Goal: Task Accomplishment & Management: Manage account settings

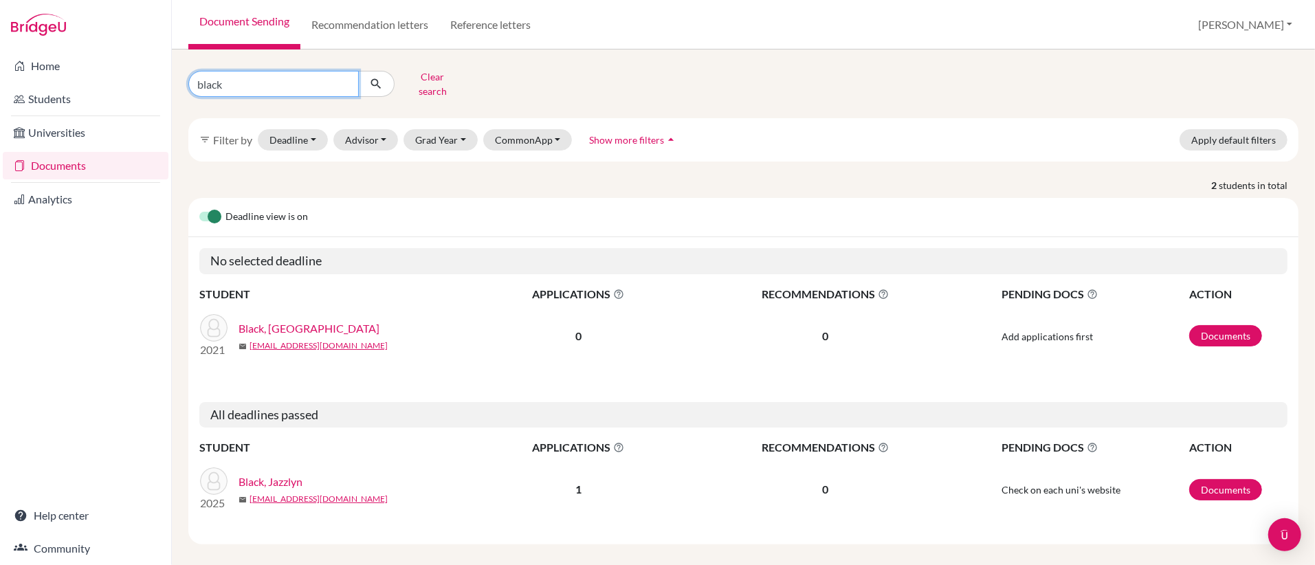
click at [269, 92] on input "black" at bounding box center [273, 84] width 171 height 26
type input "b"
type input "topie"
click button "submit" at bounding box center [376, 84] width 36 height 26
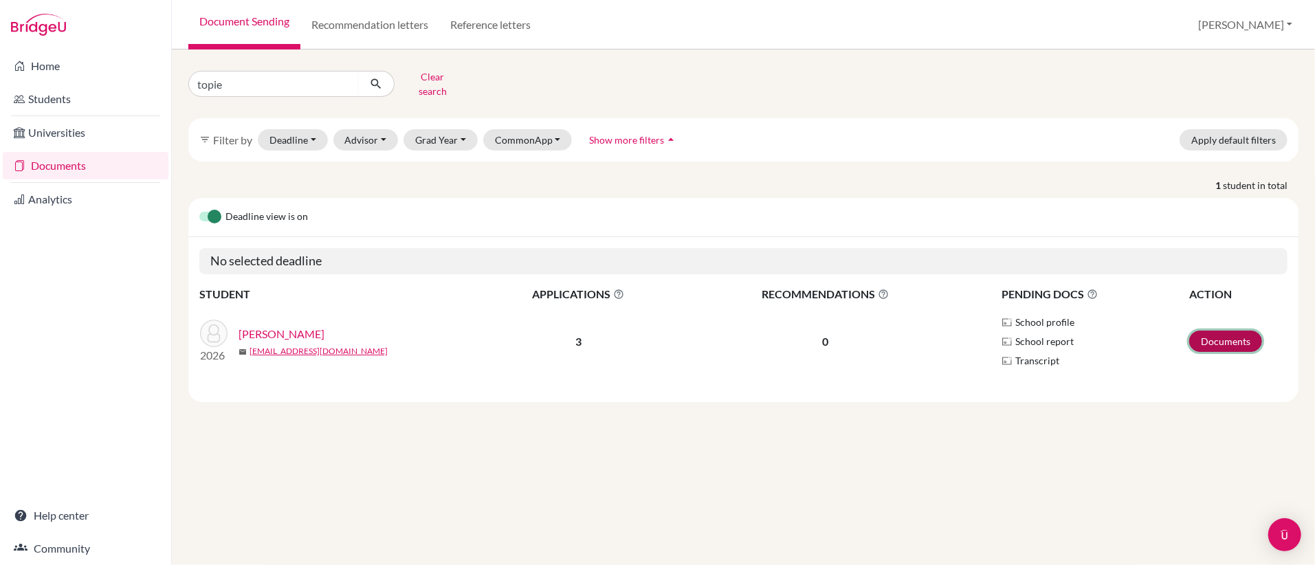
click at [1217, 344] on link "Documents" at bounding box center [1225, 341] width 73 height 21
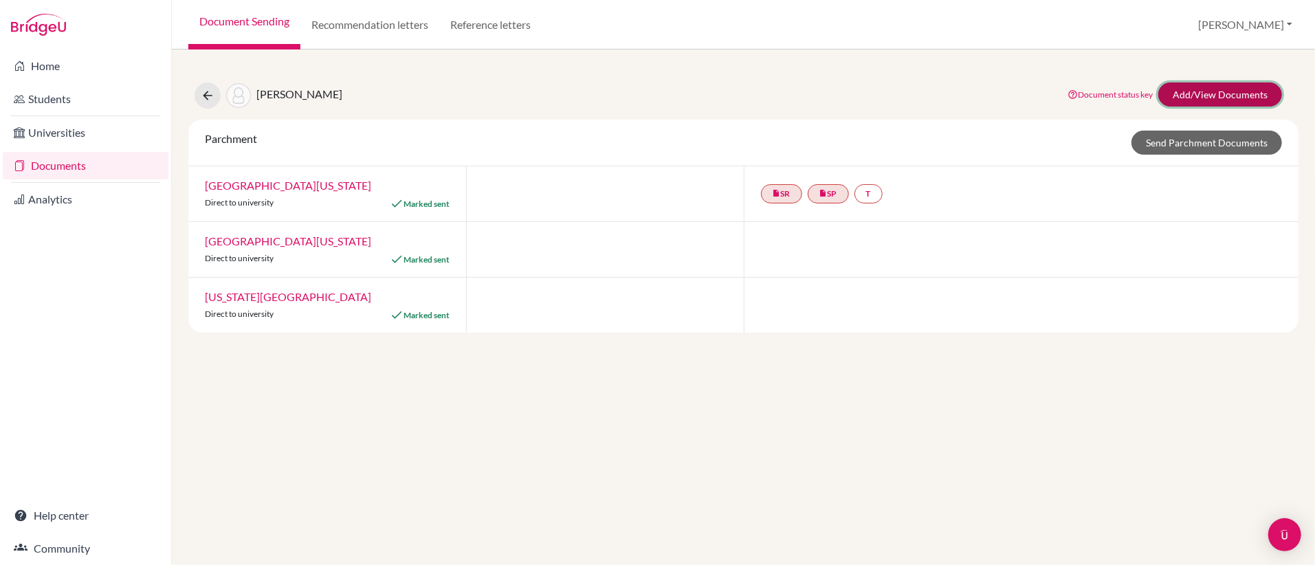
click at [1194, 96] on link "Add/View Documents" at bounding box center [1221, 95] width 124 height 24
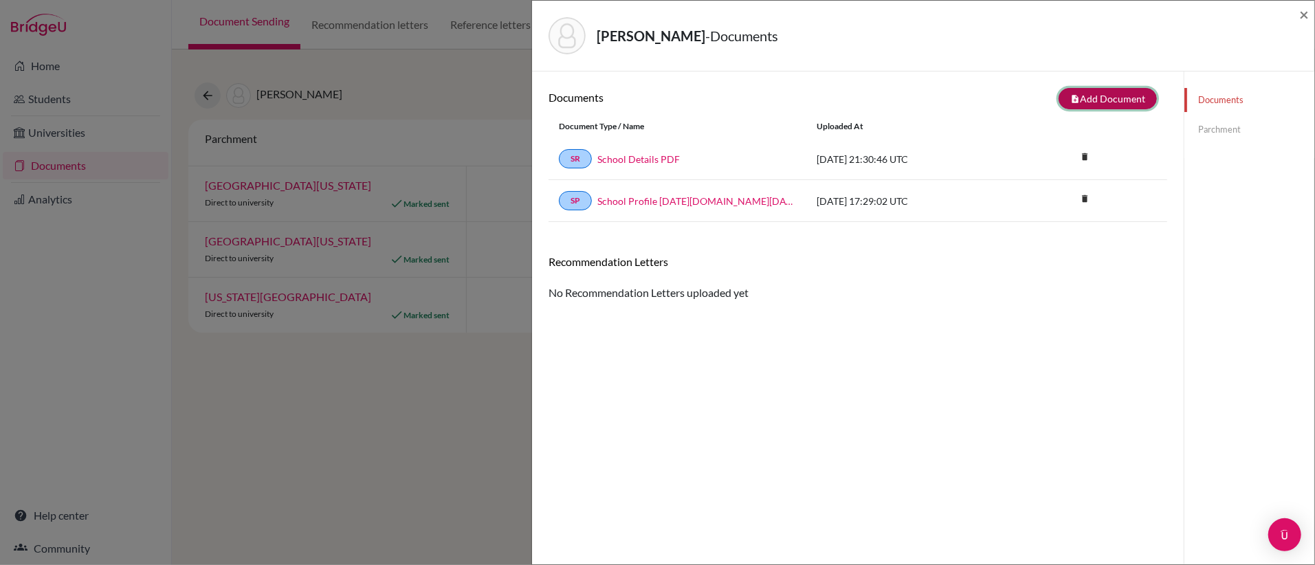
click at [1113, 99] on button "note_add Add Document" at bounding box center [1108, 98] width 98 height 21
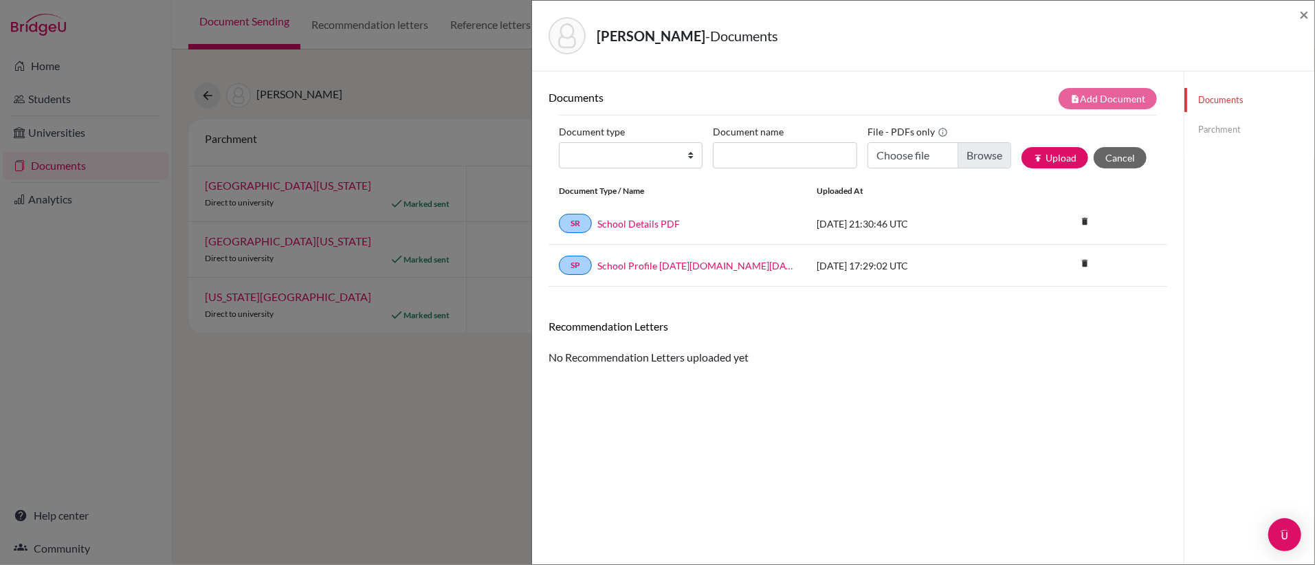
click at [670, 174] on div "Document type Change explanation for Common App reports Counselor recommendatio…" at bounding box center [858, 150] width 598 height 58
click at [669, 160] on select "Change explanation for Common App reports Counselor recommendation Internationa…" at bounding box center [631, 155] width 144 height 26
select select "2"
click at [559, 144] on select "Change explanation for Common App reports Counselor recommendation Internationa…" at bounding box center [631, 155] width 144 height 26
click at [745, 158] on input "Document name" at bounding box center [785, 155] width 144 height 26
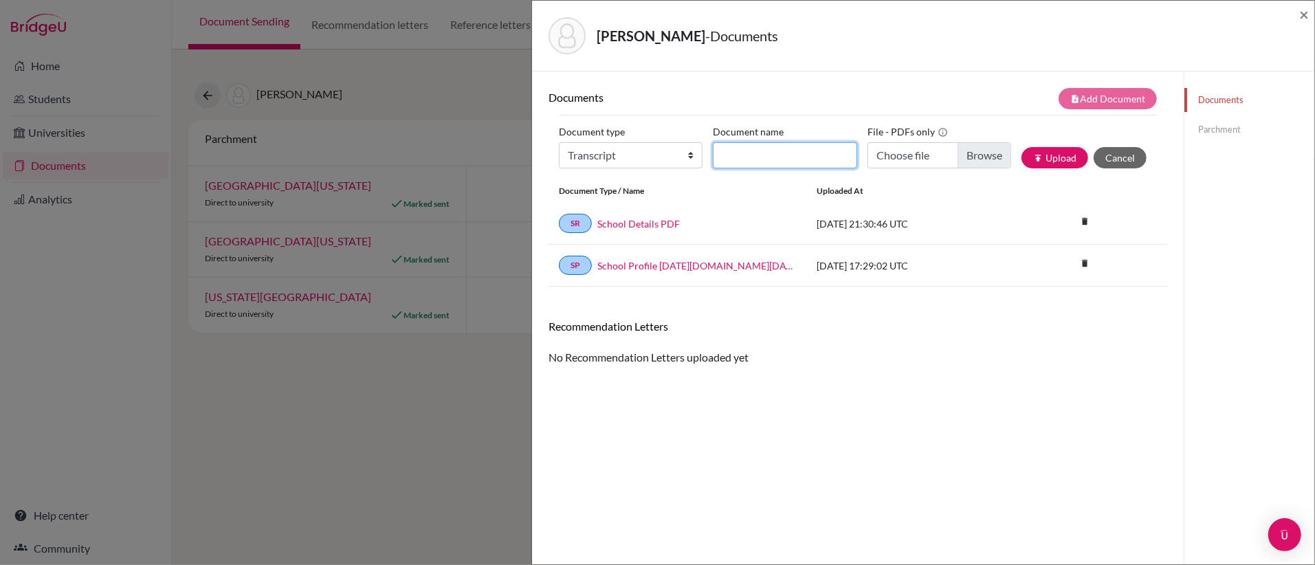
type input "Initial Transcript"
click at [978, 162] on input "Choose file" at bounding box center [940, 155] width 144 height 26
type input "C:\fakepath\Topie, Emma _ Initial Transcript.pdf"
click at [1049, 153] on button "publish Upload" at bounding box center [1055, 157] width 67 height 21
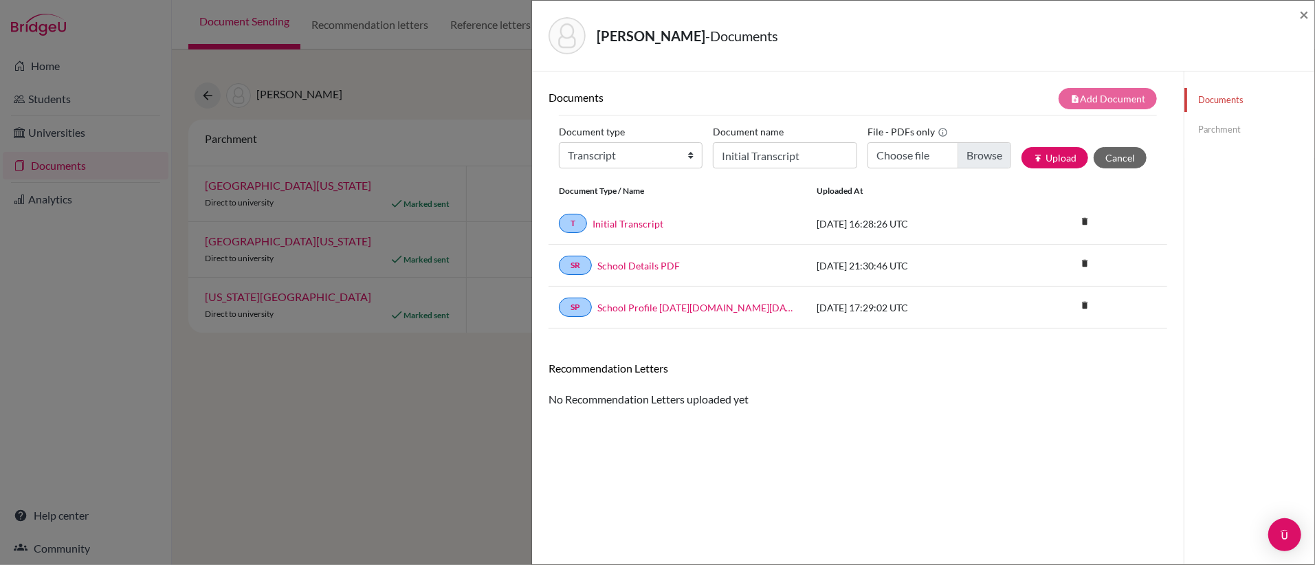
click at [1202, 131] on link "Parchment" at bounding box center [1250, 130] width 130 height 24
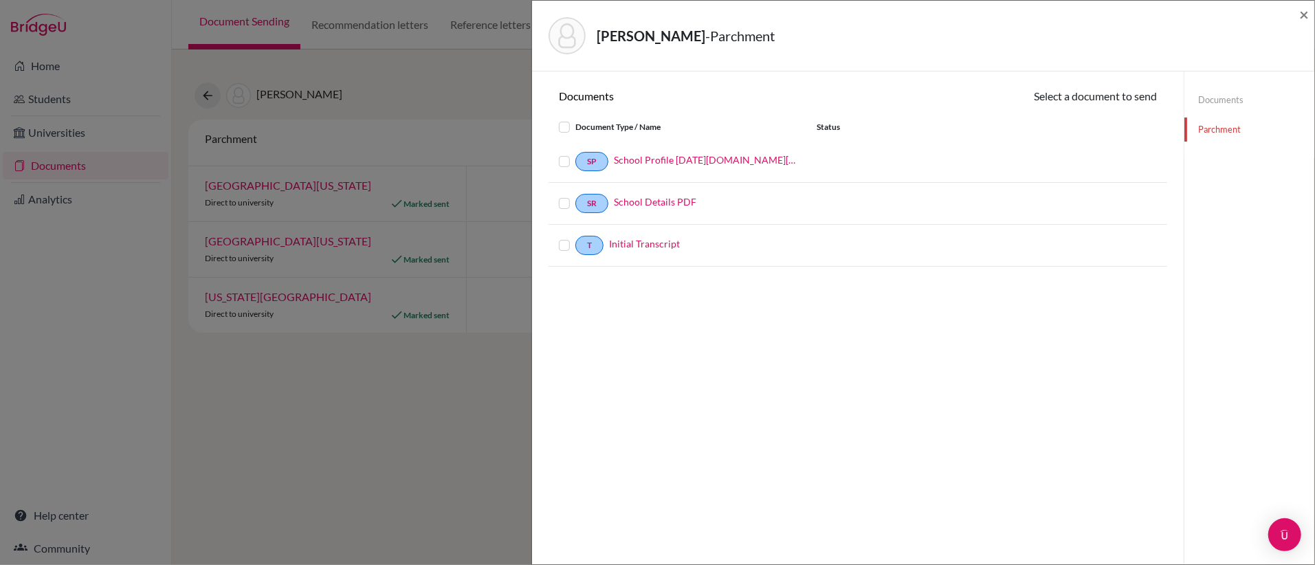
click at [575, 237] on label at bounding box center [575, 237] width 0 height 0
click at [0, 0] on input "checkbox" at bounding box center [0, 0] width 0 height 0
click at [1105, 101] on button "Continue" at bounding box center [1119, 98] width 76 height 21
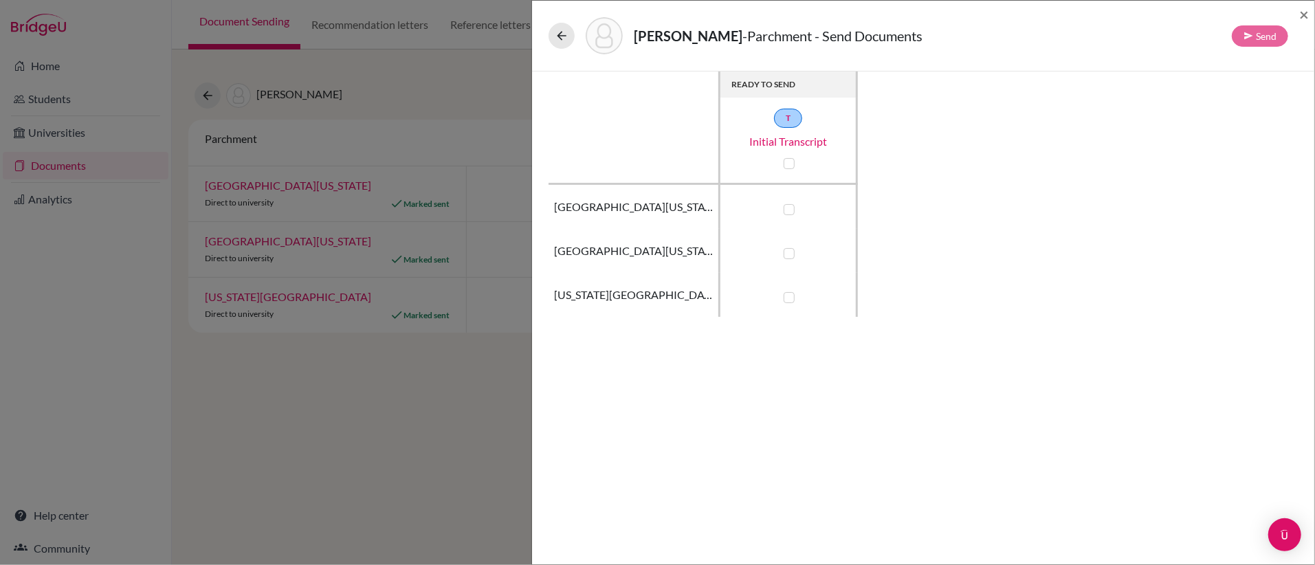
click at [791, 214] on label at bounding box center [789, 209] width 11 height 11
click at [791, 214] on input "checkbox" at bounding box center [785, 208] width 11 height 14
checkbox input "true"
click at [791, 258] on label at bounding box center [789, 253] width 11 height 11
click at [791, 258] on input "checkbox" at bounding box center [785, 252] width 11 height 14
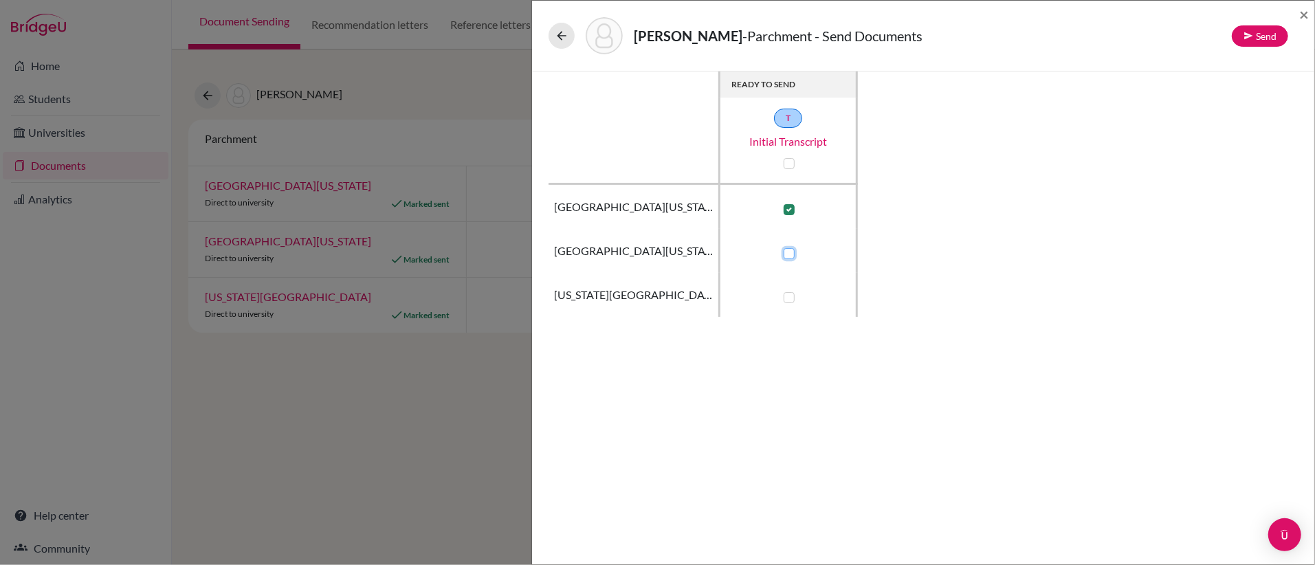
checkbox input "true"
click at [793, 298] on label at bounding box center [789, 297] width 11 height 11
click at [791, 298] on input "checkbox" at bounding box center [785, 296] width 11 height 14
checkbox input "true"
click at [1251, 37] on icon at bounding box center [1249, 36] width 10 height 10
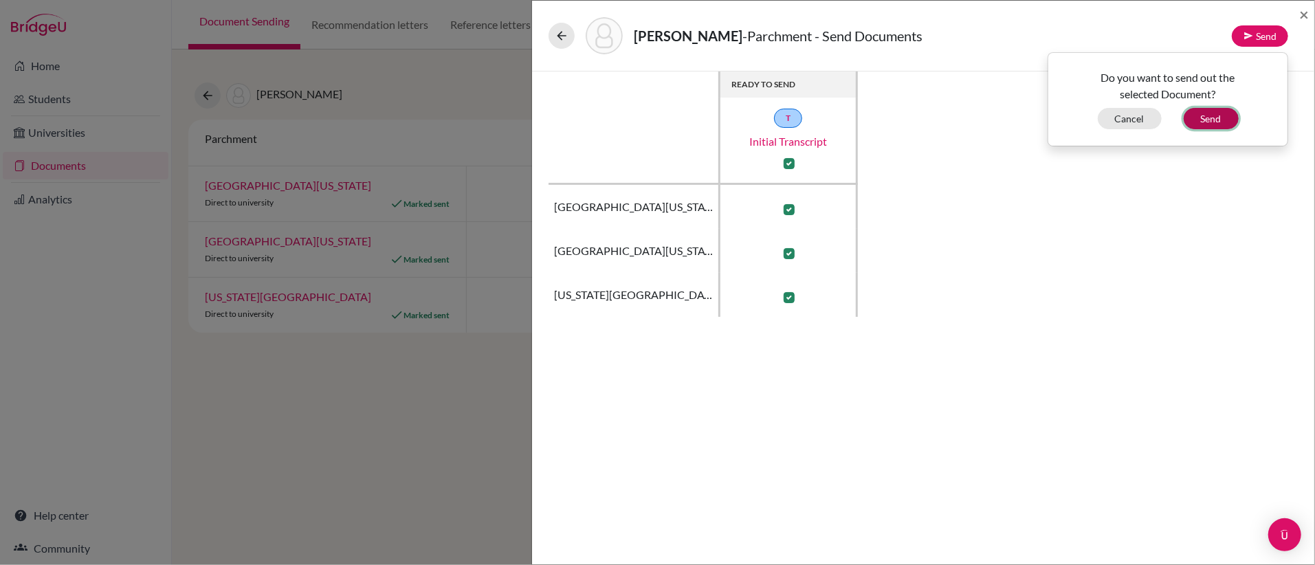
click at [1214, 118] on button "Send" at bounding box center [1211, 118] width 55 height 21
checkbox input "false"
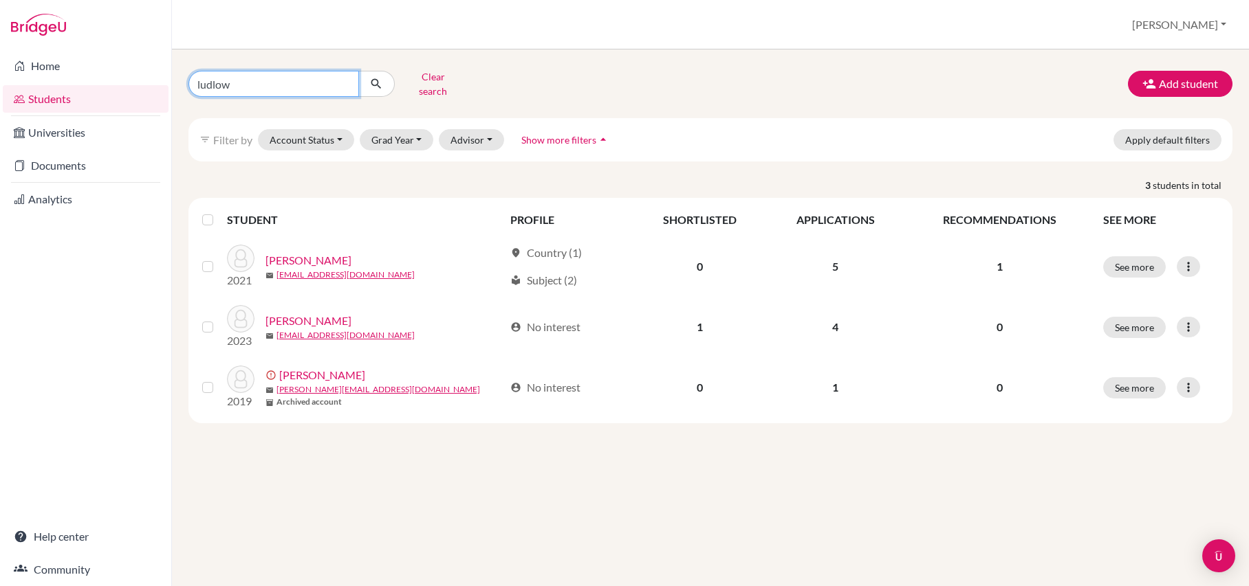
click at [347, 80] on input "ludlow" at bounding box center [273, 84] width 171 height 26
type input "shant"
click button "submit" at bounding box center [376, 84] width 36 height 26
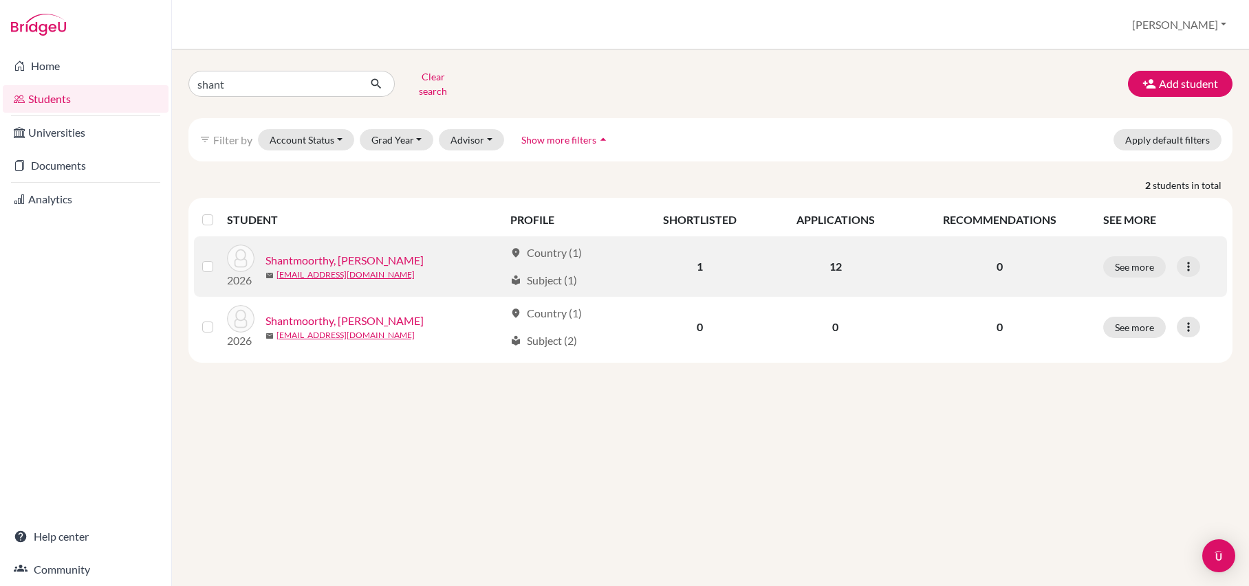
click at [320, 257] on link "Shantmoorthy, Ishanth" at bounding box center [344, 260] width 158 height 17
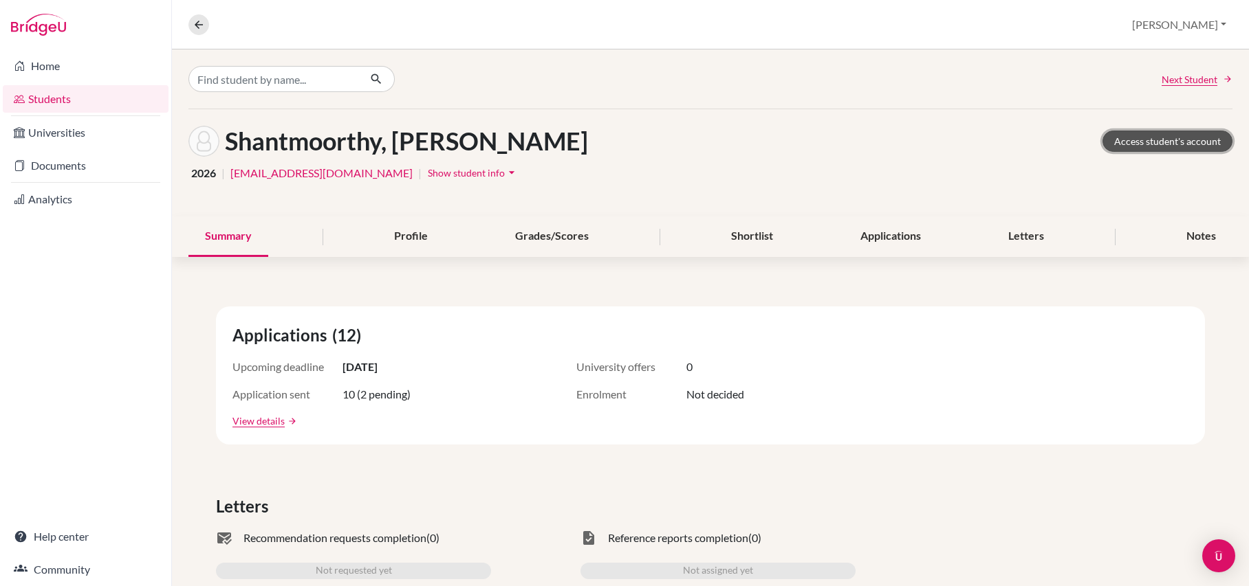
click at [1153, 142] on link "Access student's account" at bounding box center [1167, 141] width 130 height 21
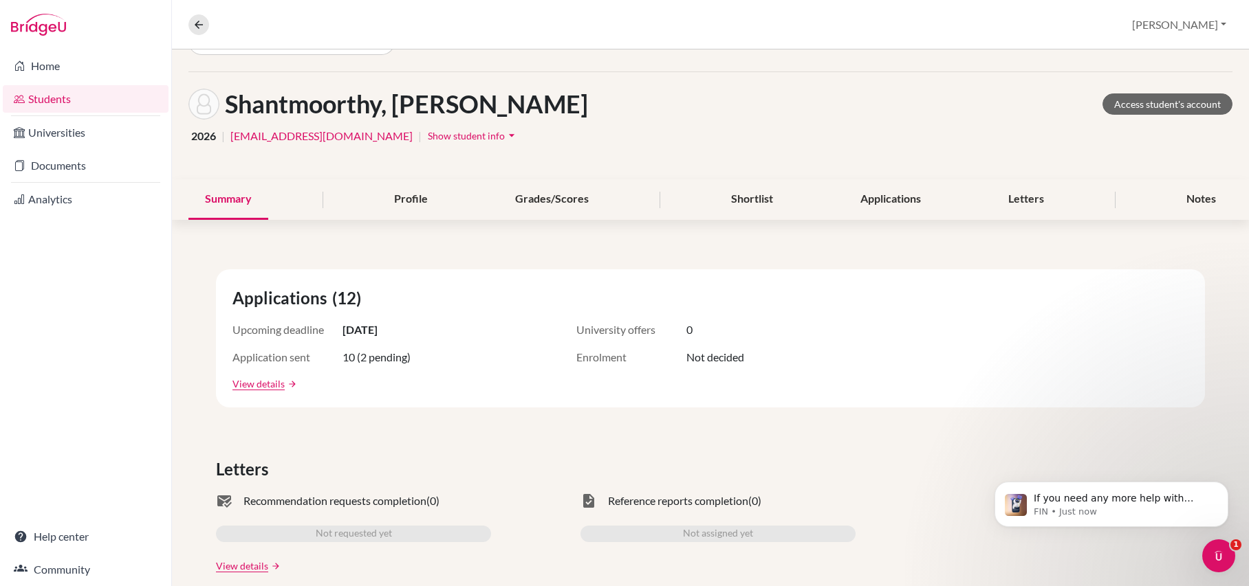
scroll to position [36, 0]
click at [1025, 202] on div "Letters" at bounding box center [1025, 200] width 69 height 41
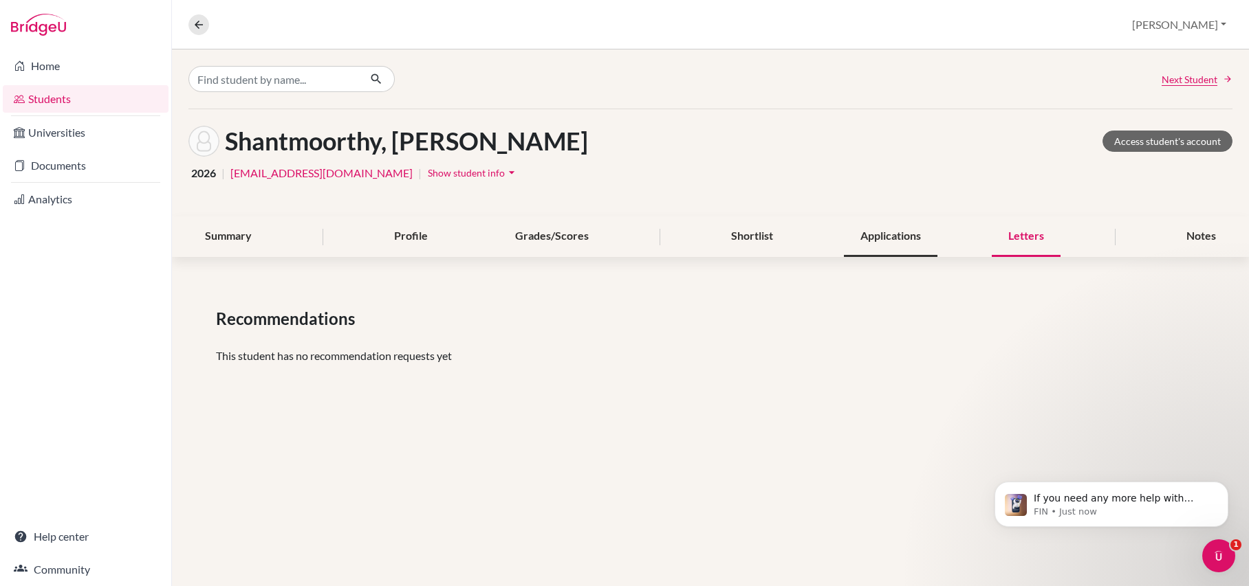
click at [881, 232] on div "Applications" at bounding box center [891, 237] width 94 height 41
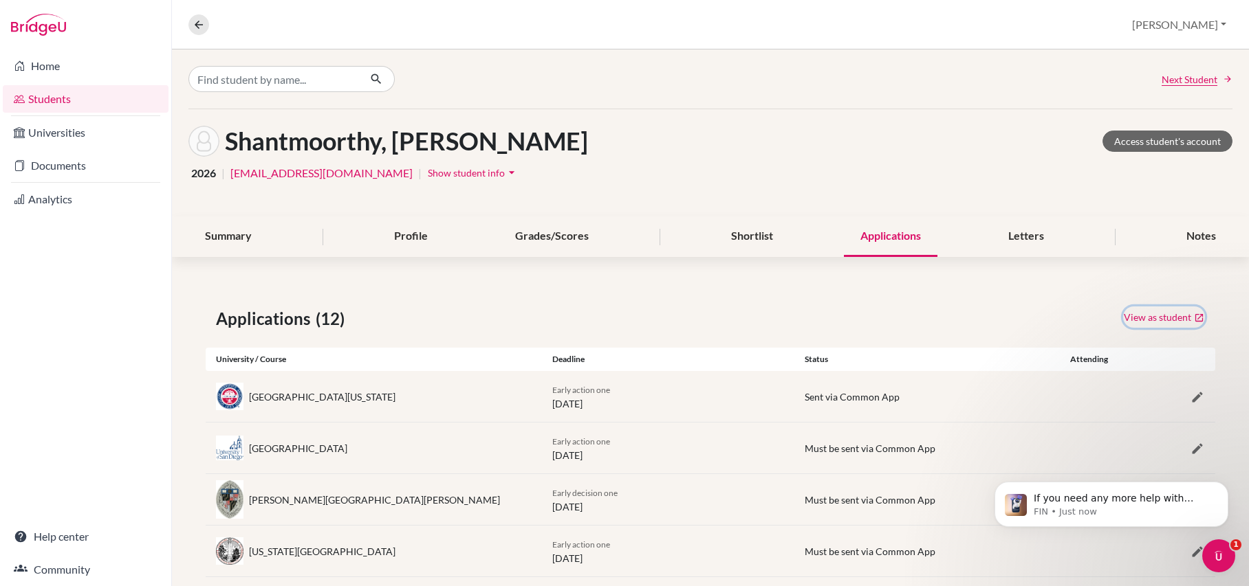
click at [1147, 320] on link "View as student" at bounding box center [1164, 317] width 82 height 21
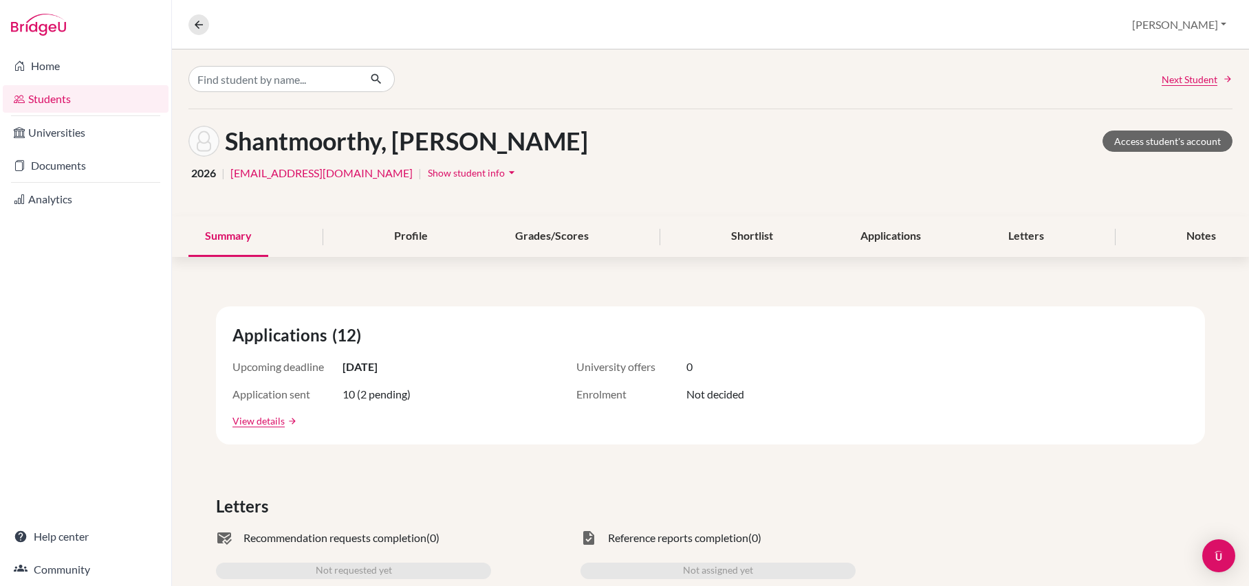
click at [72, 164] on link "Documents" at bounding box center [86, 166] width 166 height 28
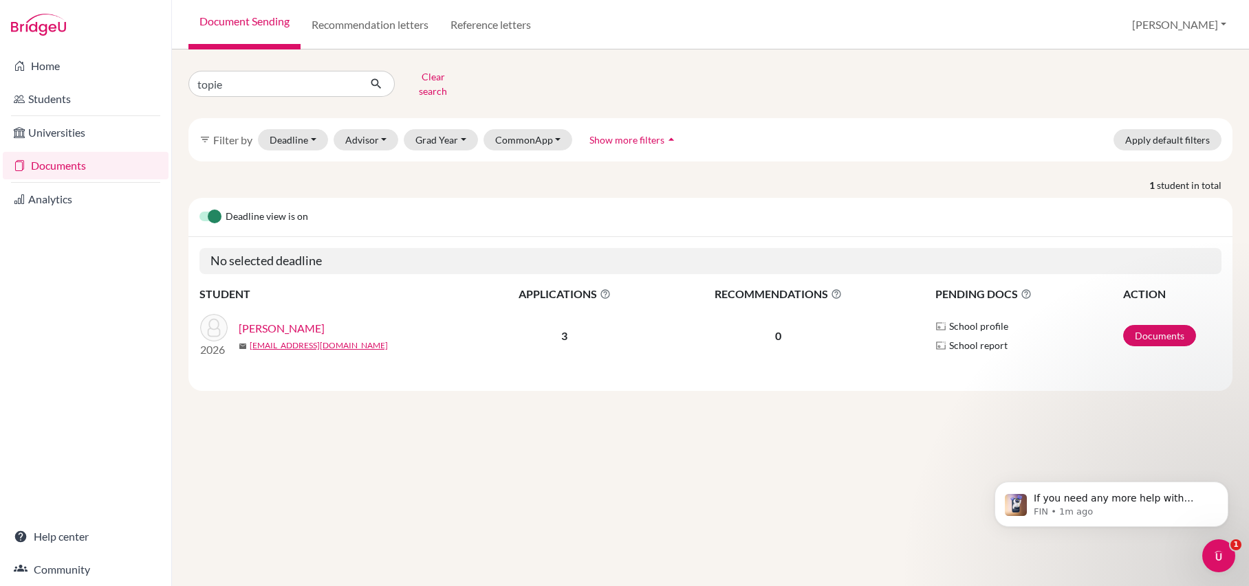
click at [286, 333] on link "[PERSON_NAME]" at bounding box center [282, 328] width 86 height 17
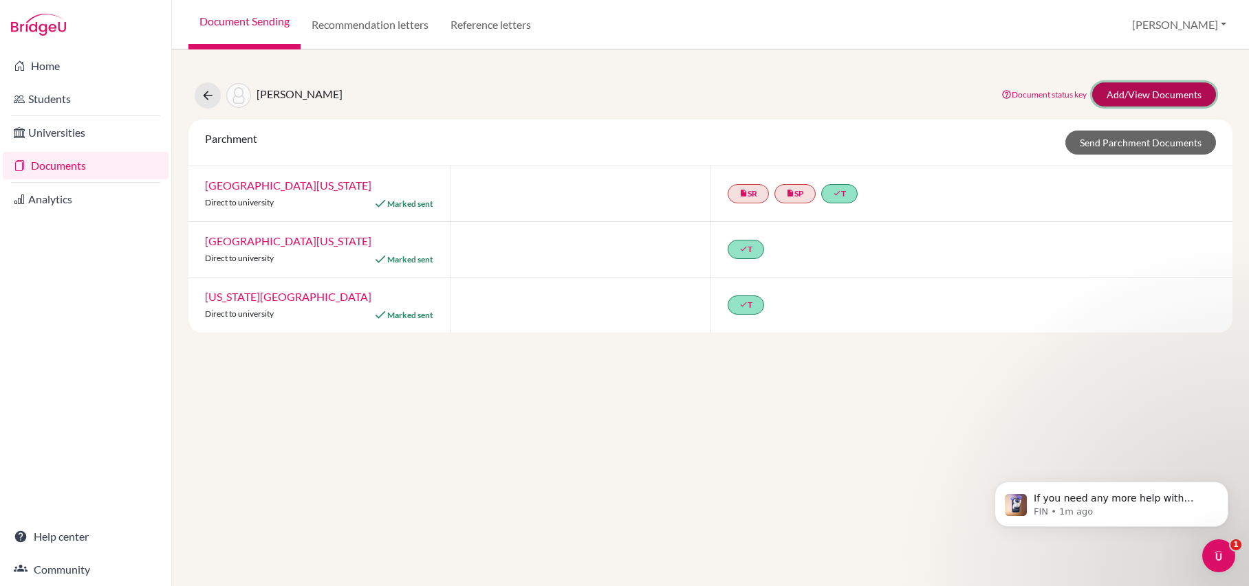
click at [1152, 91] on link "Add/View Documents" at bounding box center [1154, 95] width 124 height 24
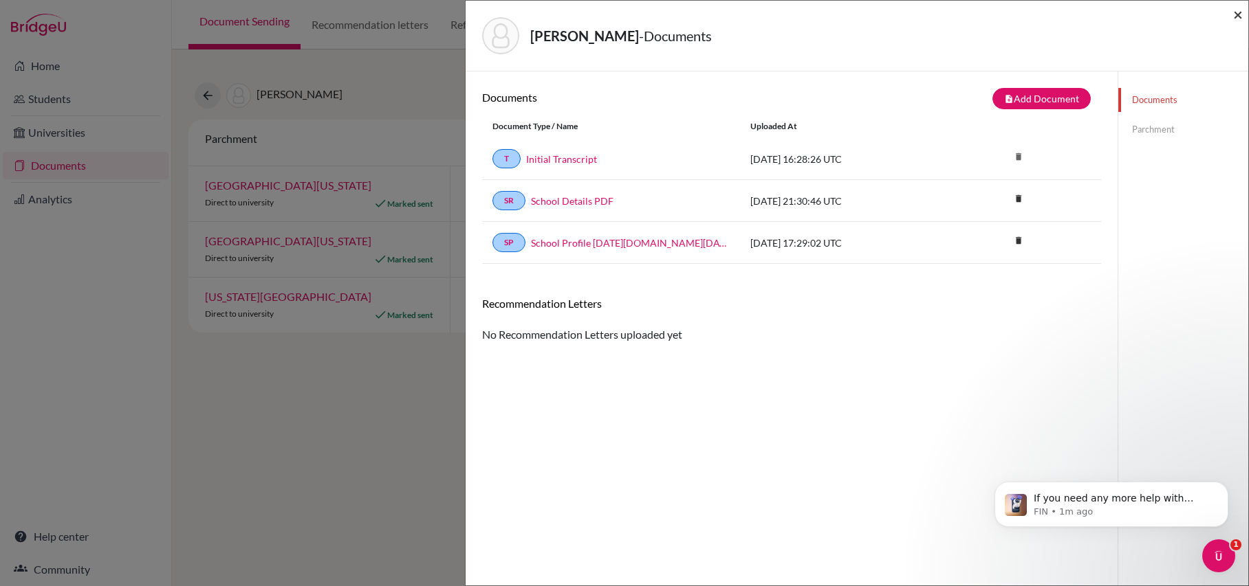
click at [1238, 12] on span "×" at bounding box center [1238, 14] width 10 height 20
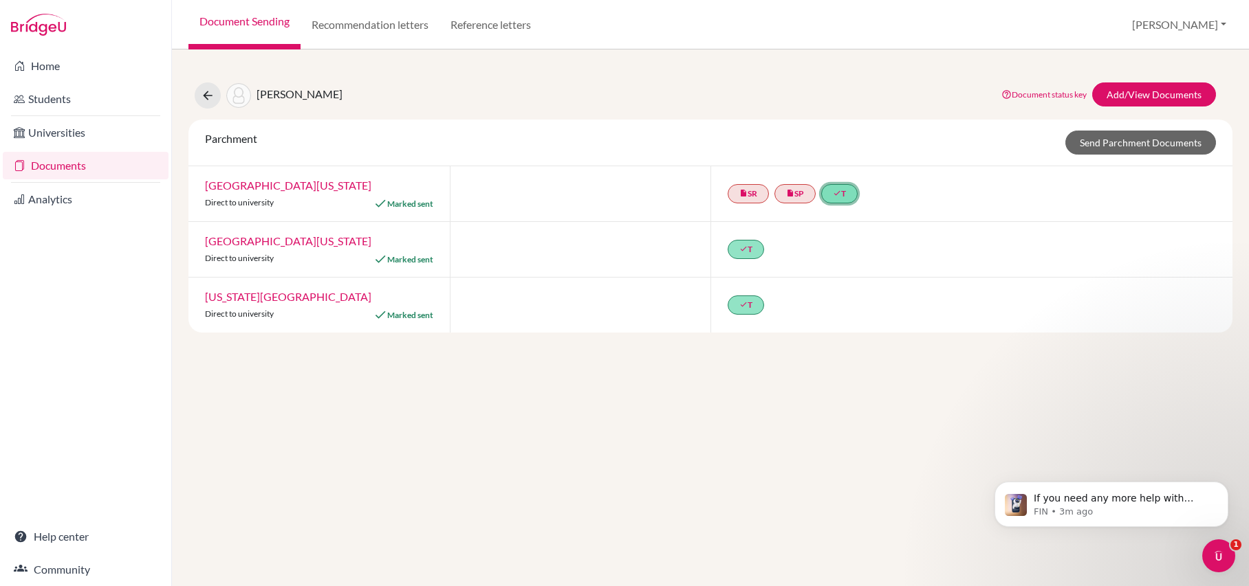
click at [853, 196] on link "done T" at bounding box center [839, 193] width 36 height 19
